Goal: Task Accomplishment & Management: Manage account settings

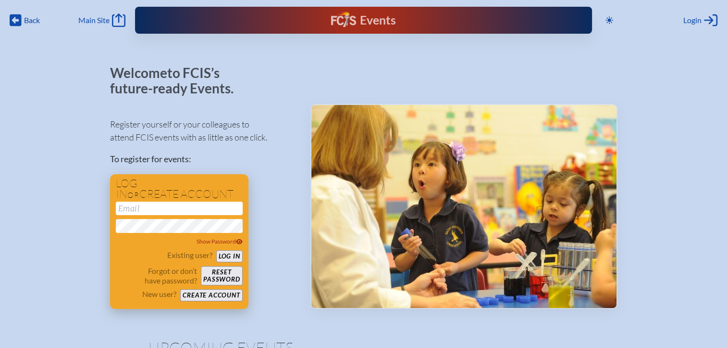
type input "[EMAIL_ADDRESS][DOMAIN_NAME]"
click at [233, 253] on button "Log in" at bounding box center [229, 256] width 26 height 12
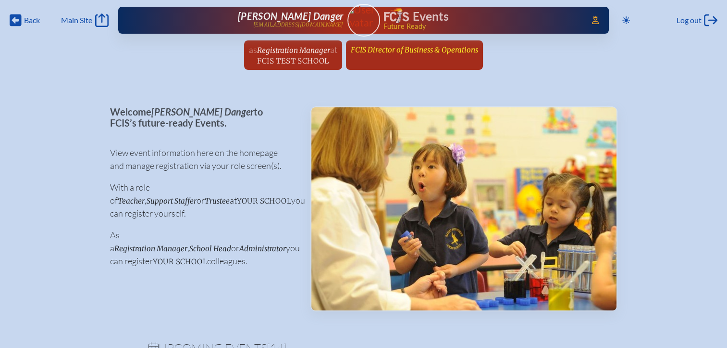
click at [373, 49] on span "FCIS Director of Business & Operations" at bounding box center [414, 49] width 127 height 9
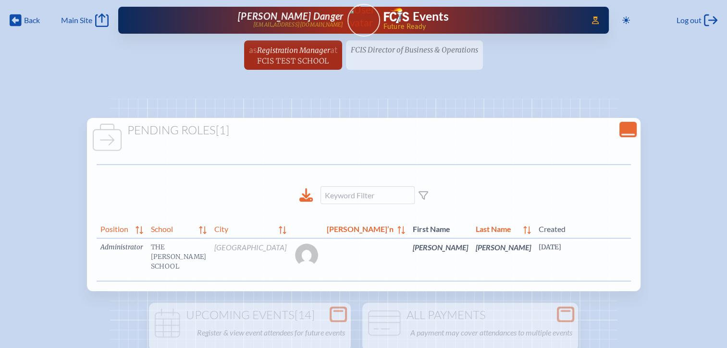
scroll to position [0, 19]
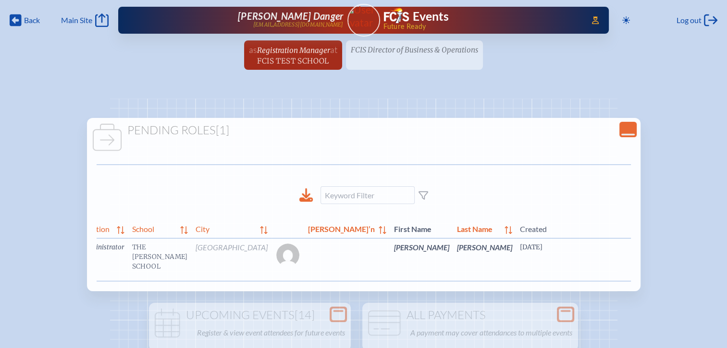
click at [699, 262] on link "edit Person’s Details" at bounding box center [715, 261] width 32 height 30
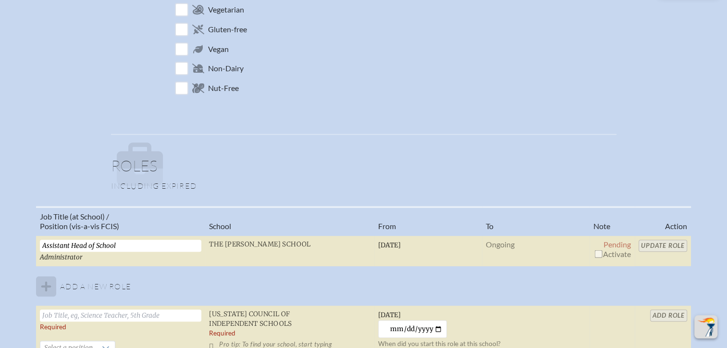
scroll to position [577, 0]
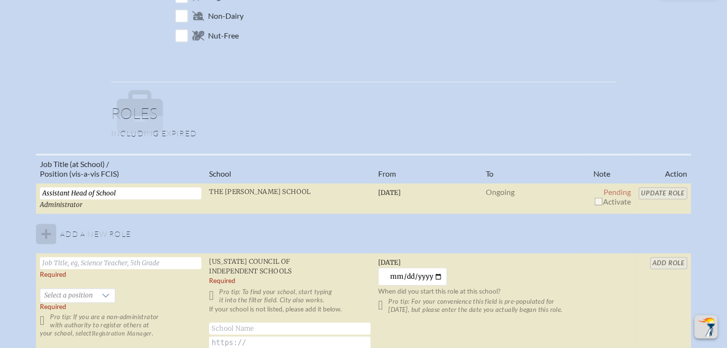
drag, startPoint x: 596, startPoint y: 199, endPoint x: 639, endPoint y: 196, distance: 43.4
click at [596, 199] on input "checkbox" at bounding box center [599, 201] width 8 height 8
checkbox input "true"
click at [658, 191] on input "Update Role" at bounding box center [663, 193] width 49 height 12
